Goal: Task Accomplishment & Management: Use online tool/utility

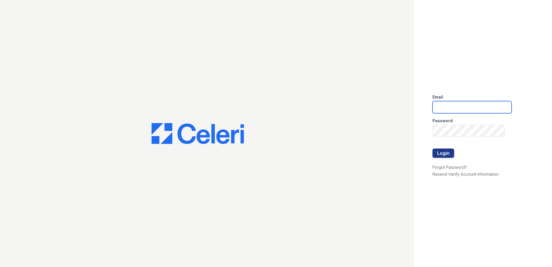
click at [458, 105] on input "email" at bounding box center [471, 107] width 79 height 12
type input "[PERSON_NAME][EMAIL_ADDRESS][PERSON_NAME][DOMAIN_NAME]"
click at [447, 154] on button "Login" at bounding box center [443, 152] width 22 height 9
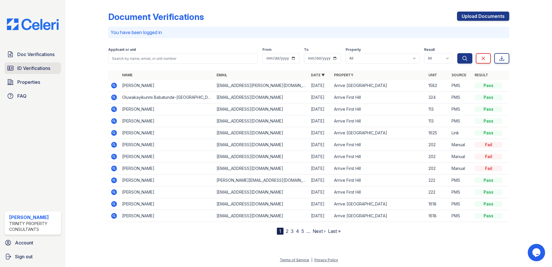
click at [31, 66] on span "ID Verifications" at bounding box center [33, 68] width 33 height 7
